Goal: Transaction & Acquisition: Purchase product/service

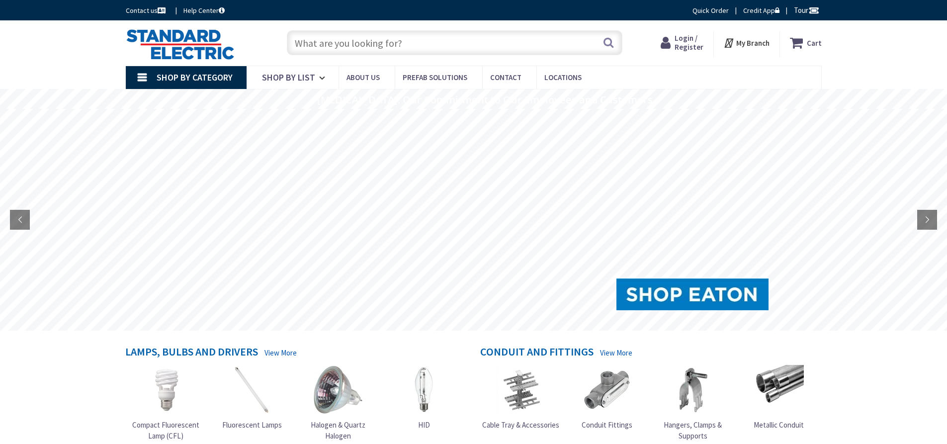
click at [376, 42] on input "text" at bounding box center [455, 42] width 336 height 25
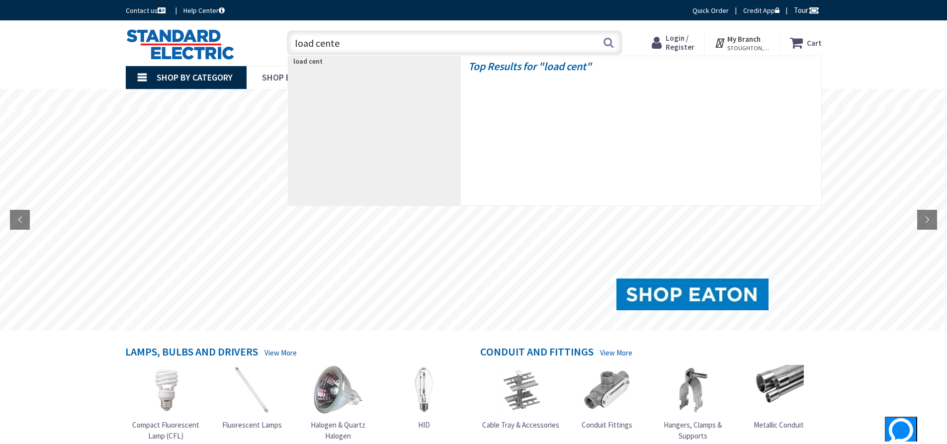
type input "load center"
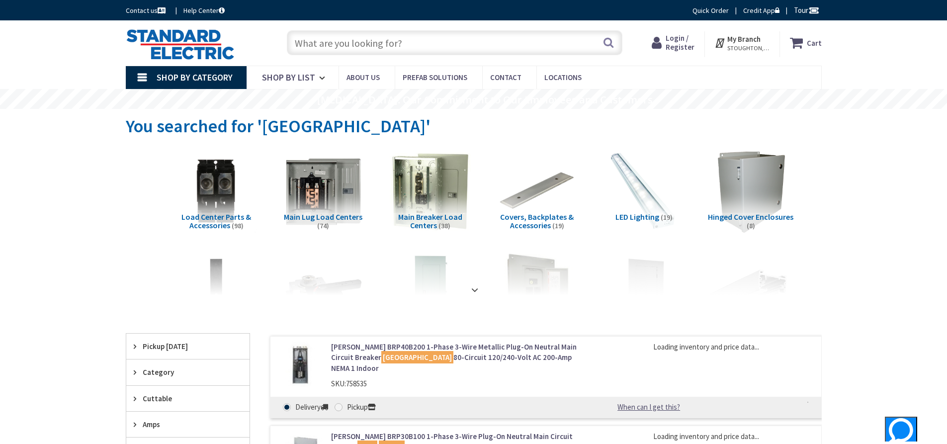
click at [449, 216] on span "Main Breaker Load Centers" at bounding box center [430, 221] width 64 height 19
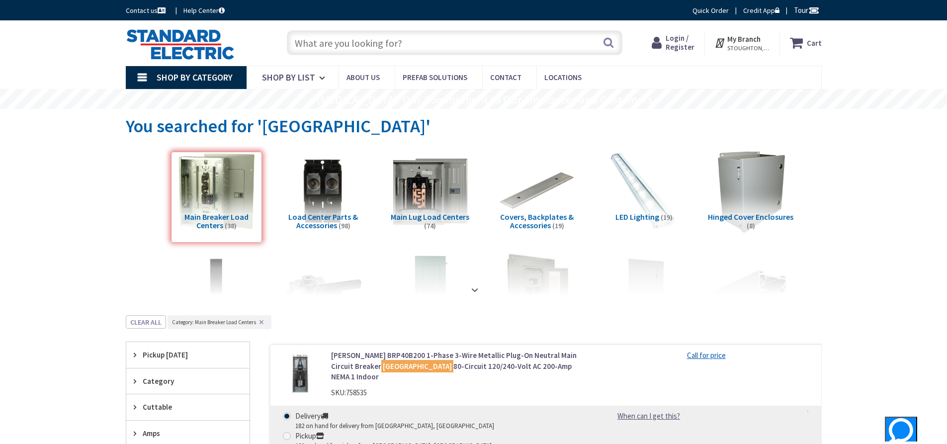
click at [350, 38] on input "text" at bounding box center [455, 42] width 336 height 25
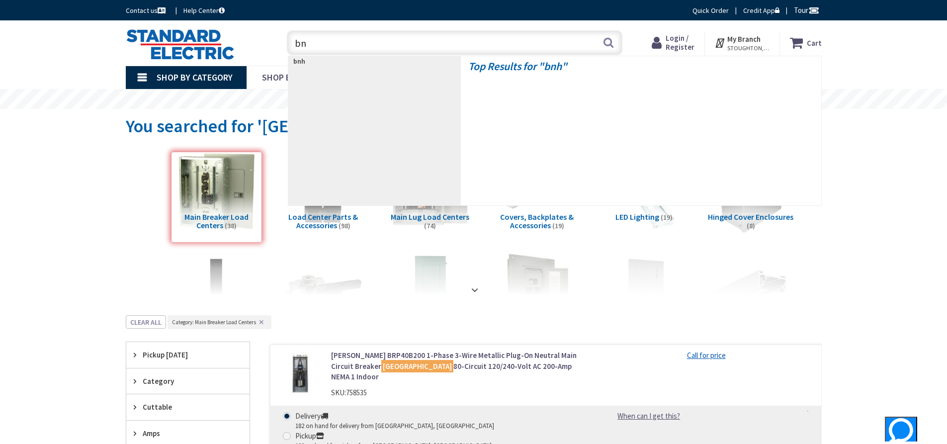
type input "b"
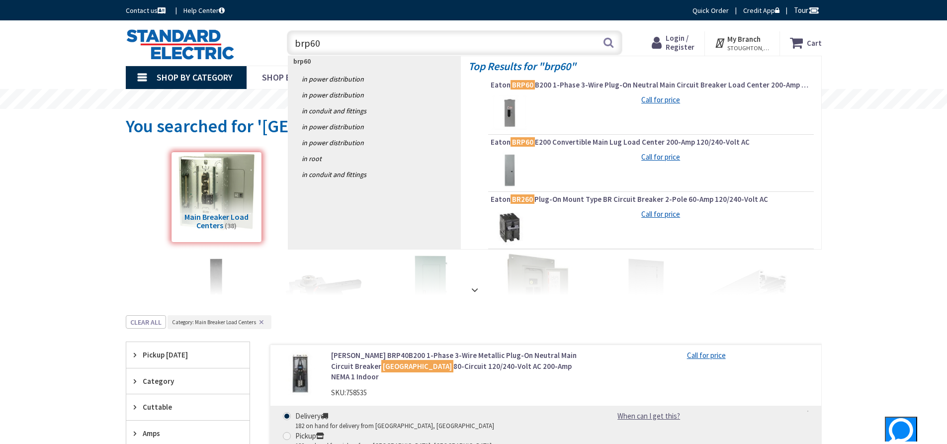
scroll to position [50, 0]
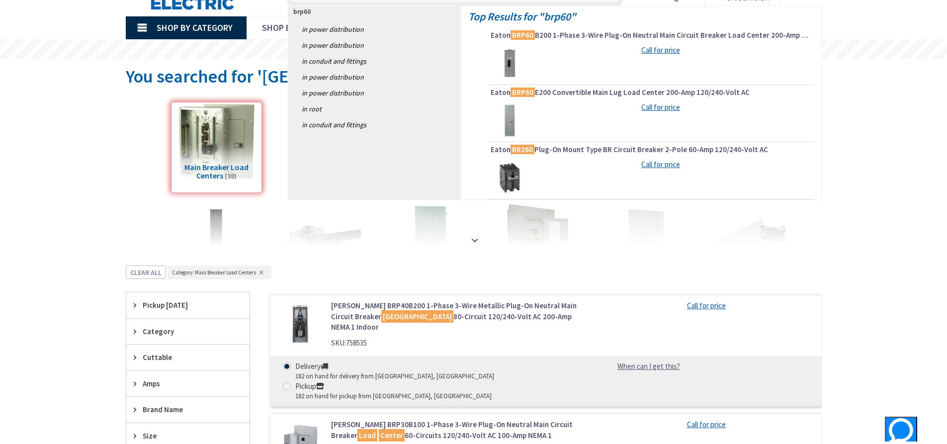
click at [329, 8] on p "brp60" at bounding box center [374, 11] width 173 height 10
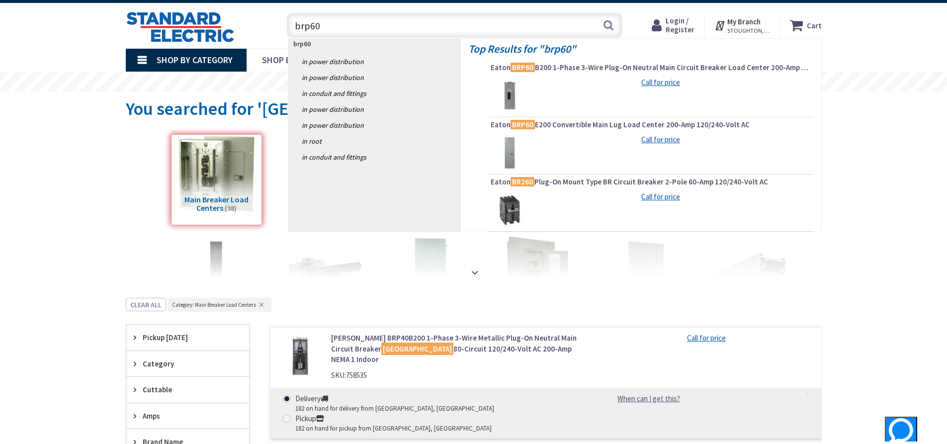
scroll to position [0, 0]
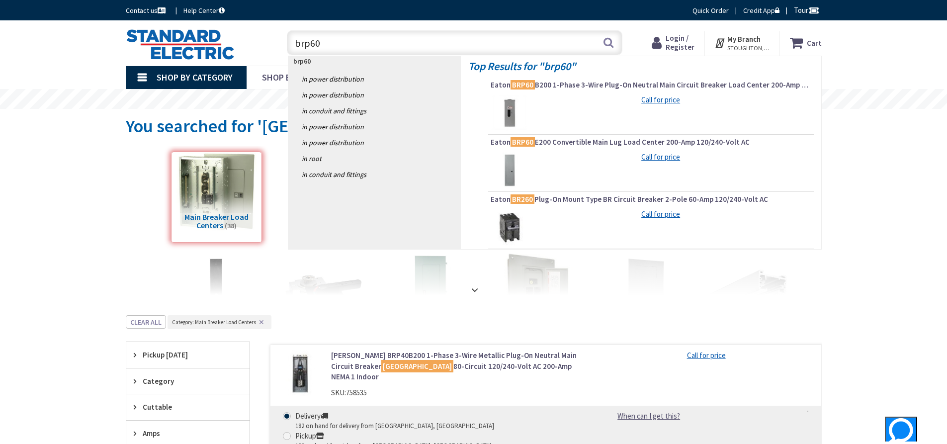
click at [323, 43] on input "brp60" at bounding box center [455, 42] width 336 height 25
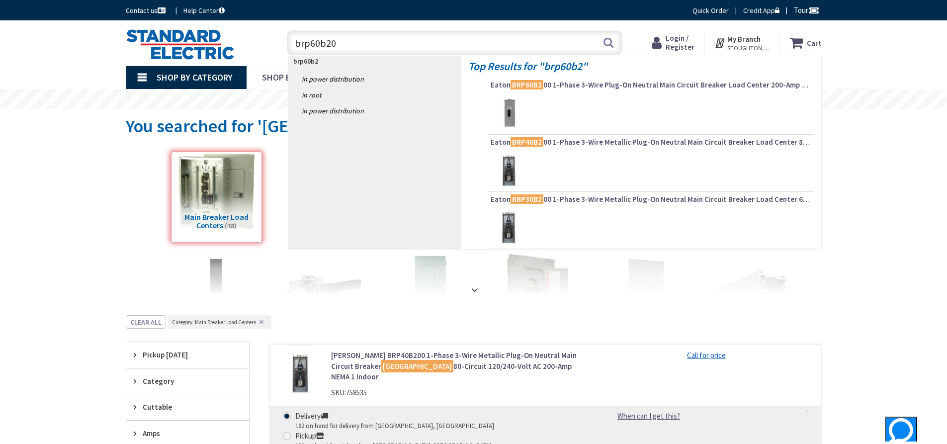
type input "brp60b200"
